Goal: Information Seeking & Learning: Learn about a topic

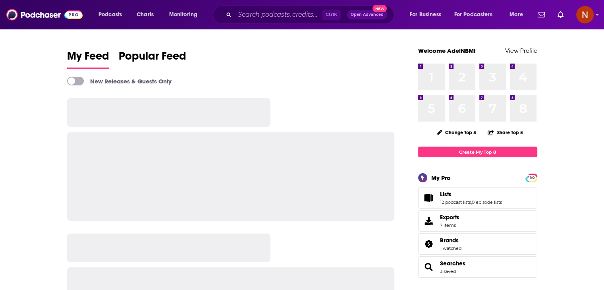
click at [258, 15] on input "Search podcasts, credits, & more..." at bounding box center [278, 14] width 87 height 13
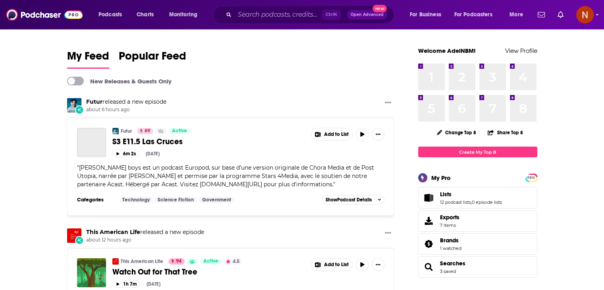
click at [252, 15] on input "Search podcasts, credits, & more..." at bounding box center [278, 14] width 87 height 13
click at [248, 14] on input "Search podcasts, credits, & more..." at bounding box center [278, 14] width 87 height 13
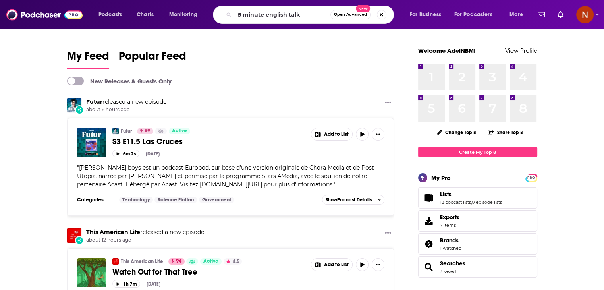
type input "5 minute english talk"
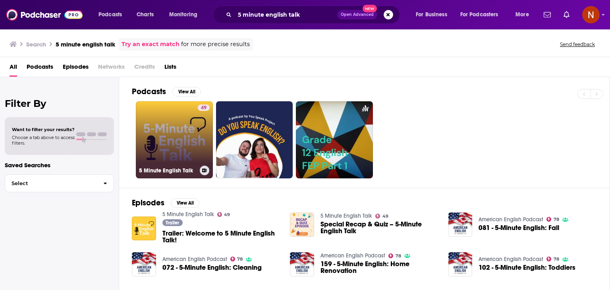
click at [170, 149] on link "49 5 Minute English Talk" at bounding box center [174, 139] width 77 height 77
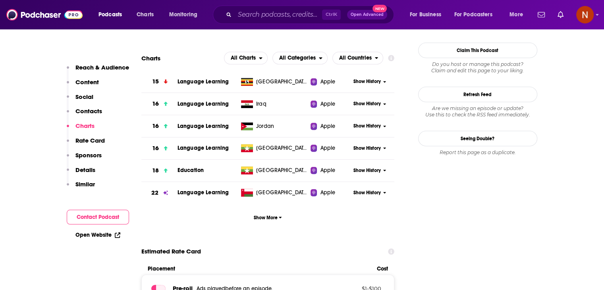
scroll to position [711, 0]
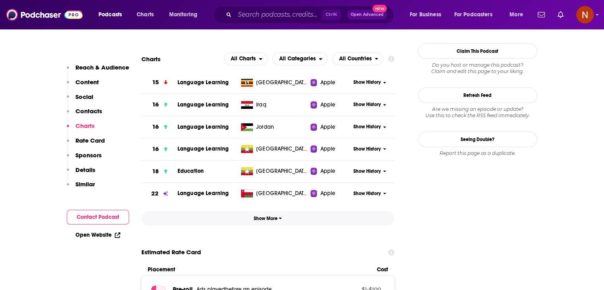
click at [275, 222] on button "Show More" at bounding box center [267, 218] width 253 height 15
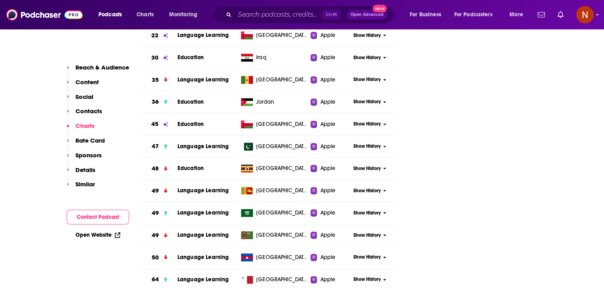
scroll to position [869, 0]
